Goal: Find specific page/section: Locate a particular part of the current website

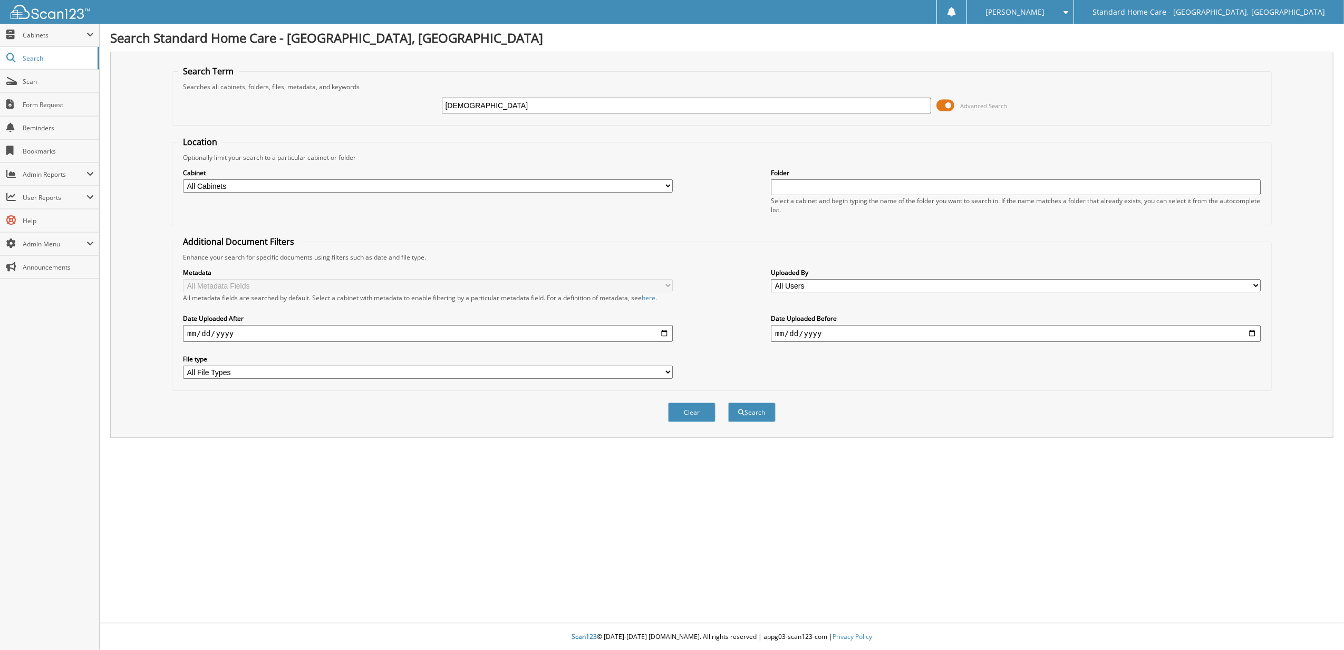
type input "[DEMOGRAPHIC_DATA]"
click at [728, 402] on button "Search" at bounding box center [751, 412] width 47 height 20
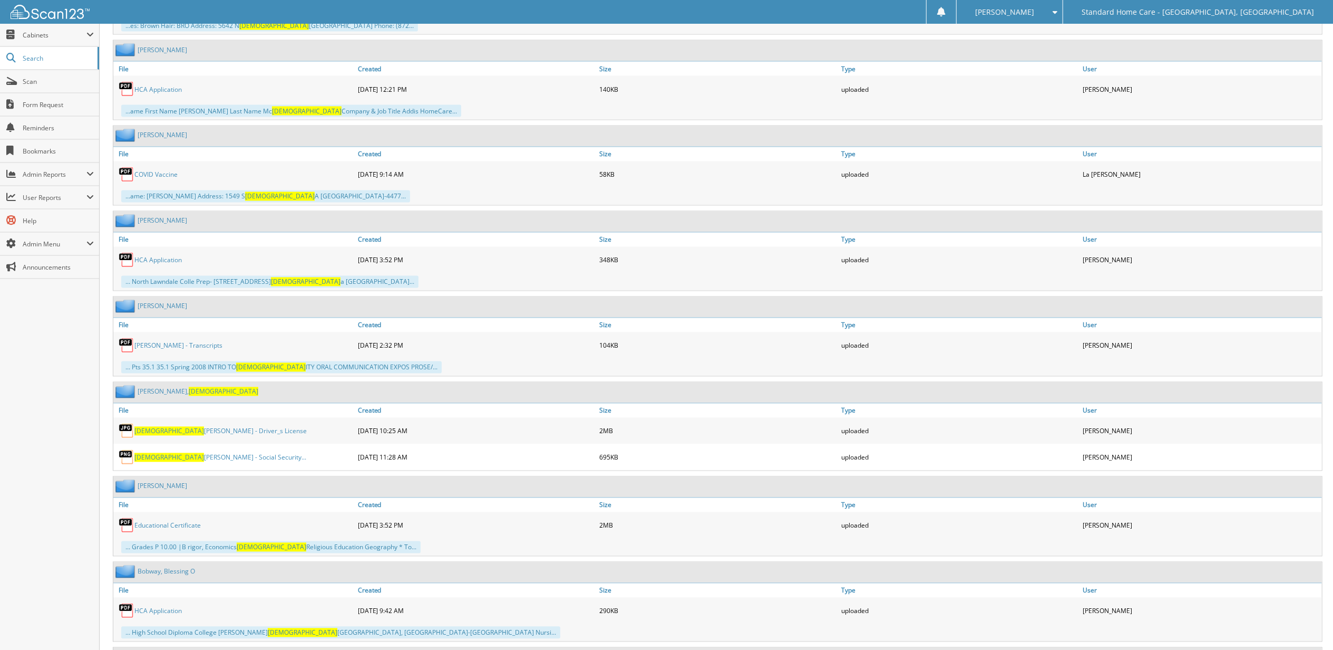
scroll to position [1898, 0]
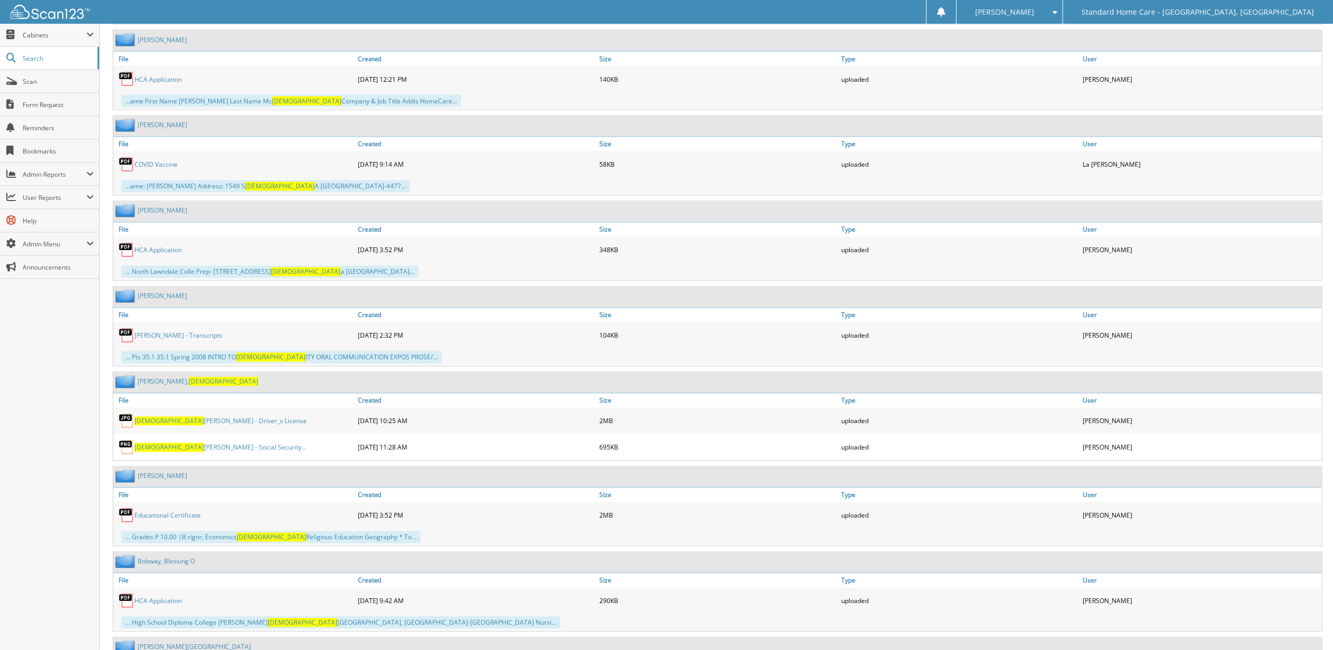
click at [189, 386] on span "[DEMOGRAPHIC_DATA]" at bounding box center [224, 381] width 70 height 9
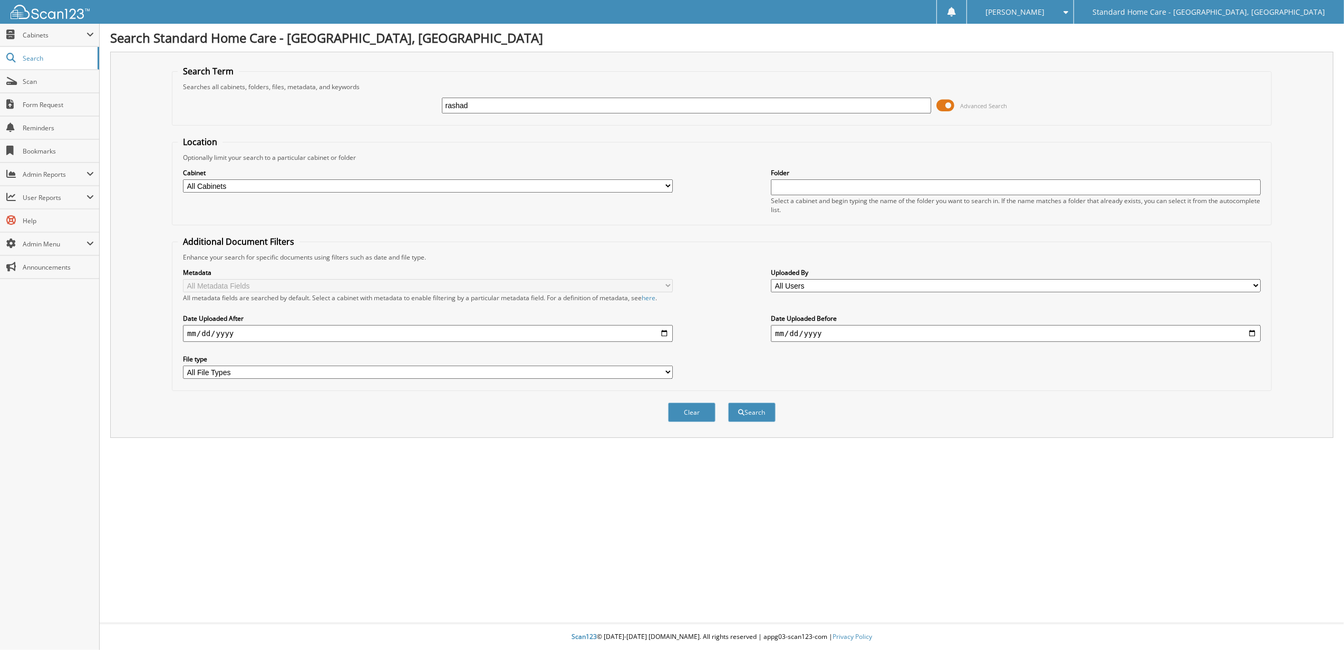
type input "rashad"
click at [728, 402] on button "Search" at bounding box center [751, 412] width 47 height 20
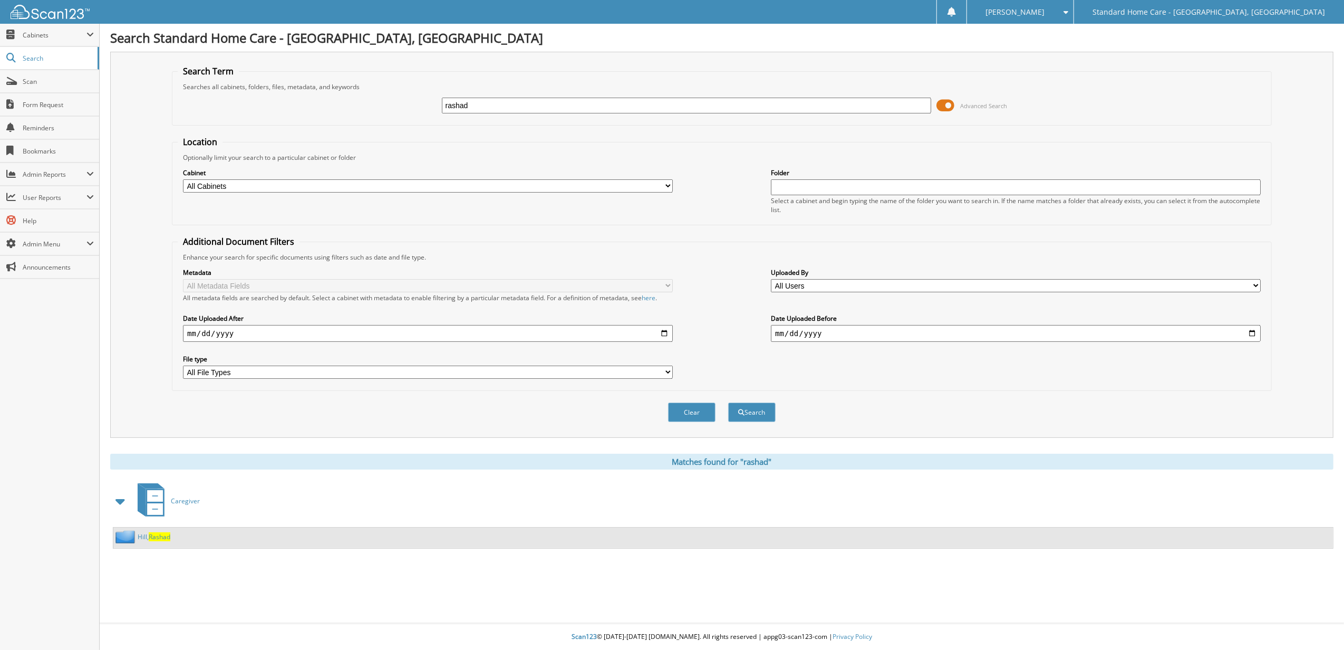
click at [164, 538] on span "Rashad" at bounding box center [160, 536] width 22 height 9
